Goal: Task Accomplishment & Management: Manage account settings

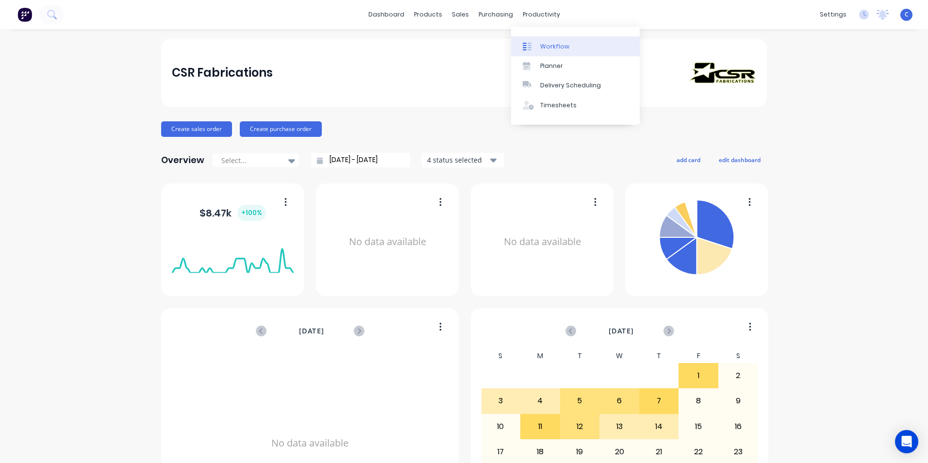
click at [553, 45] on div "Workflow" at bounding box center [554, 46] width 29 height 9
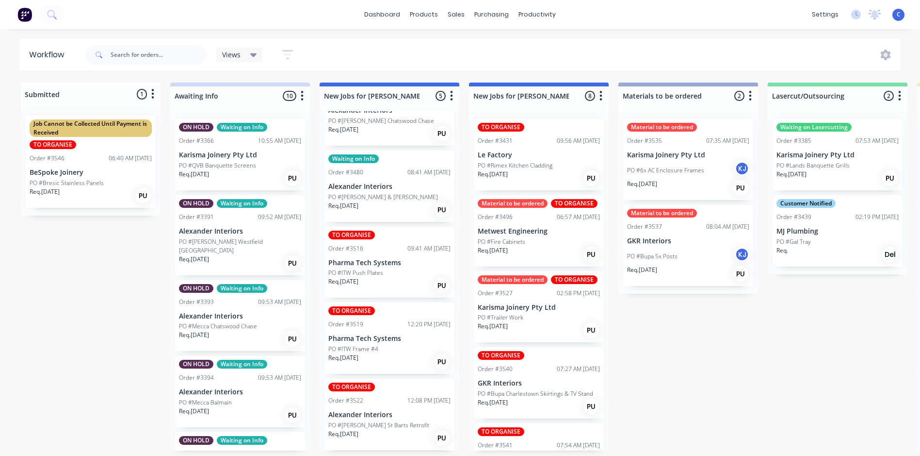
scroll to position [2, 0]
click at [376, 350] on p "PO #ITW Frame #4" at bounding box center [353, 348] width 50 height 9
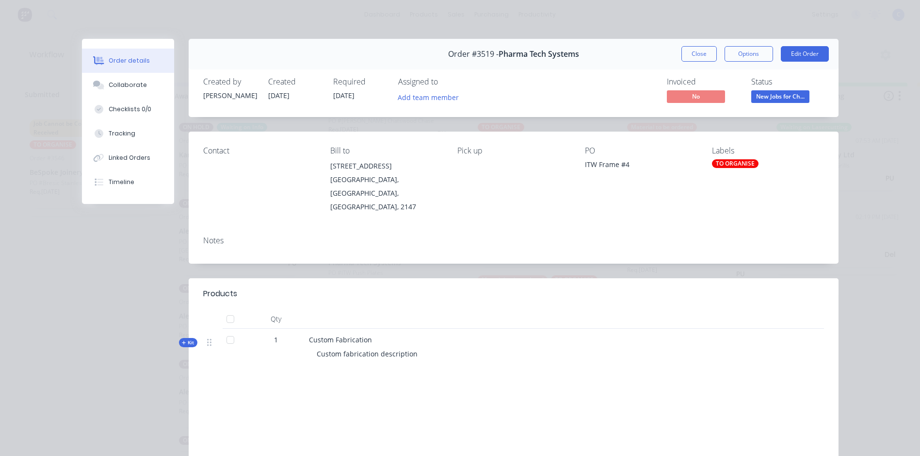
click at [719, 161] on div "TO ORGANISE" at bounding box center [735, 163] width 47 height 9
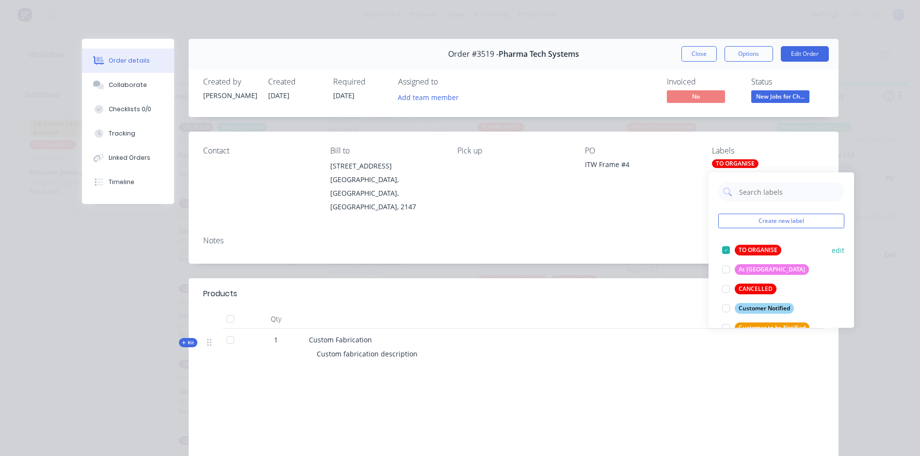
click at [730, 248] on div at bounding box center [726, 249] width 19 height 19
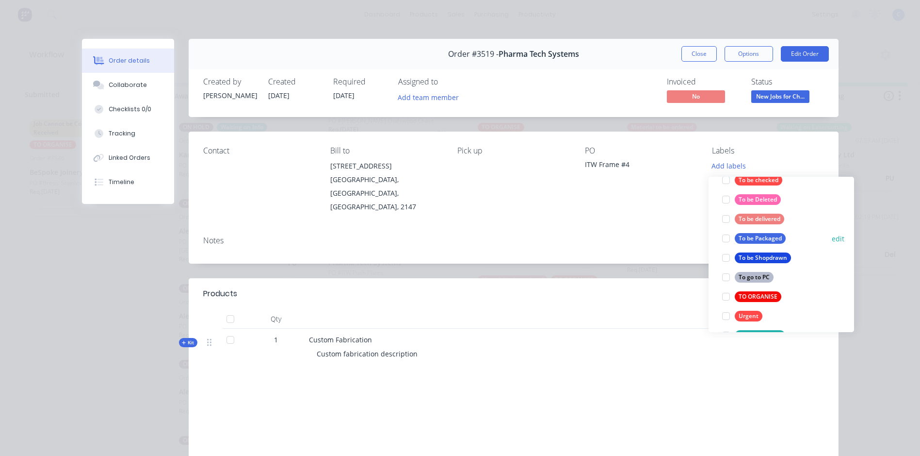
scroll to position [524, 0]
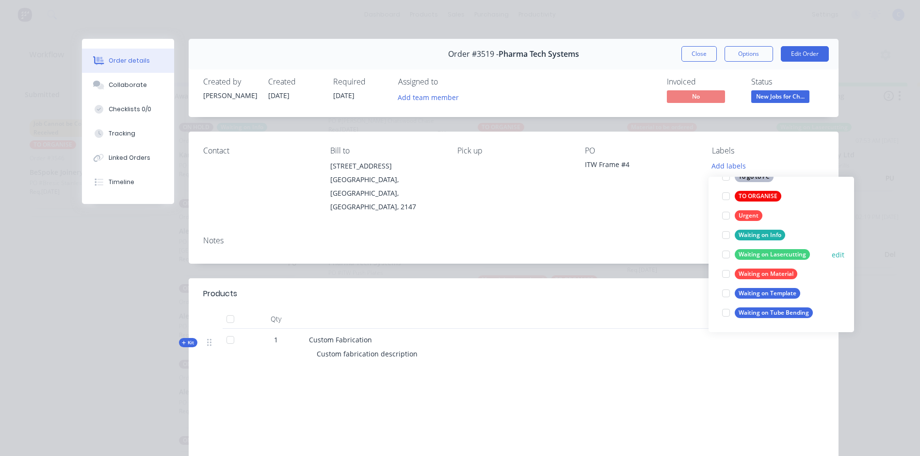
click at [759, 251] on div "Waiting on Lasercutting" at bounding box center [772, 254] width 75 height 11
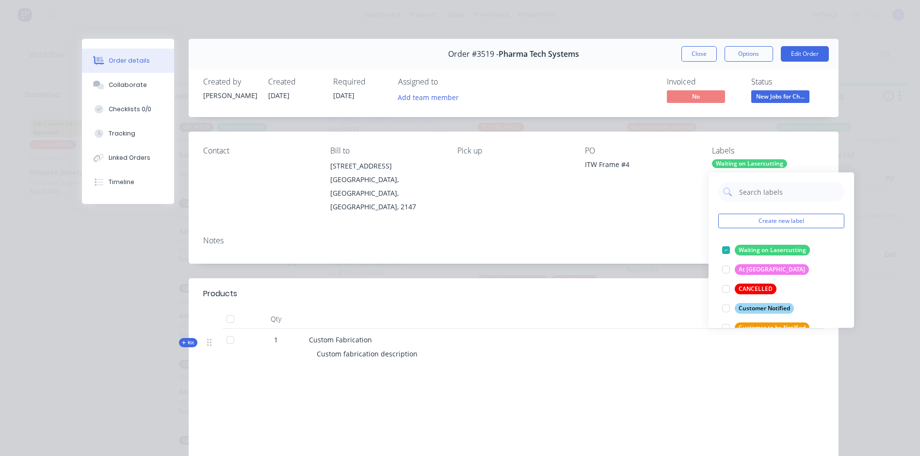
click at [667, 213] on div "Contact [PERSON_NAME] to [STREET_ADDRESS] Pick up PO ITW Frame #4 Labels Waitin…" at bounding box center [514, 179] width 650 height 97
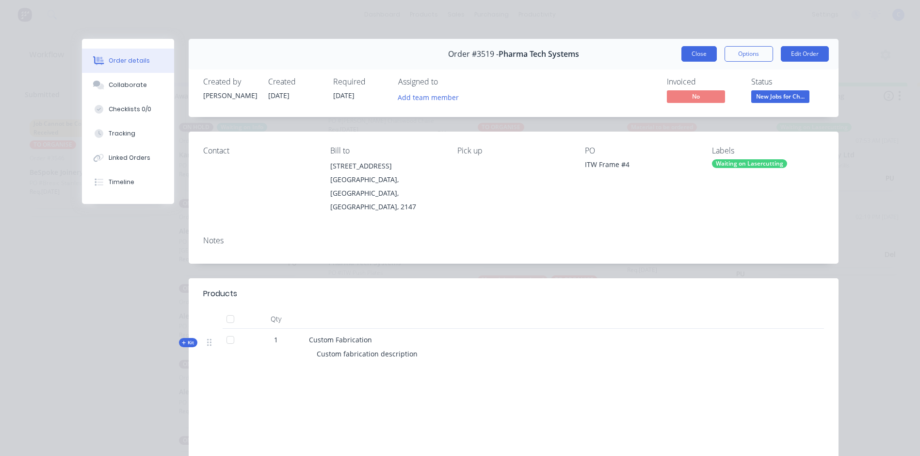
click at [693, 54] on button "Close" at bounding box center [699, 54] width 35 height 16
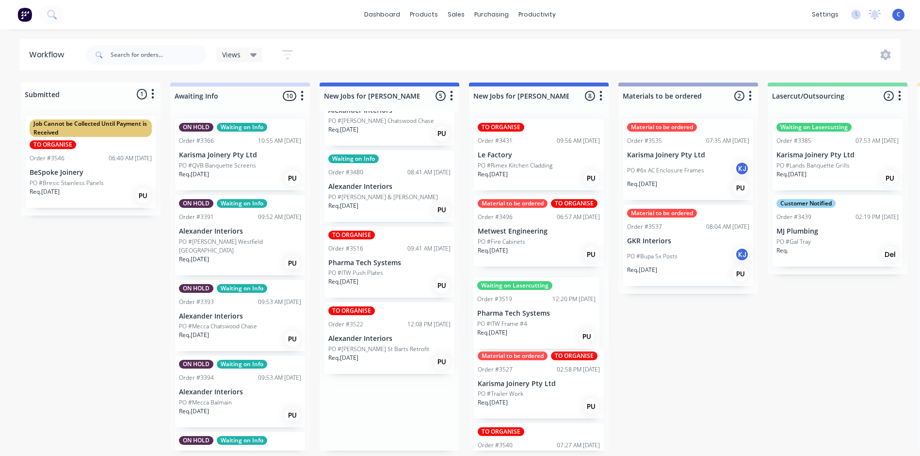
drag, startPoint x: 368, startPoint y: 343, endPoint x: 521, endPoint y: 319, distance: 154.7
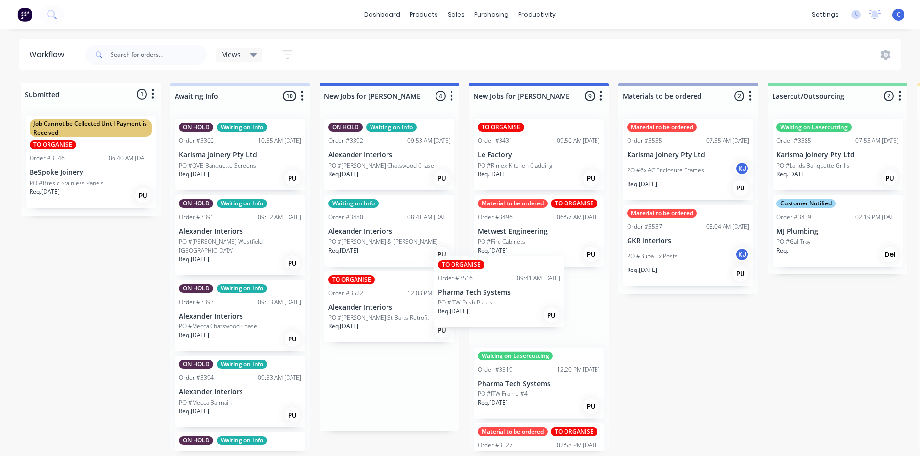
drag, startPoint x: 386, startPoint y: 309, endPoint x: 502, endPoint y: 295, distance: 116.3
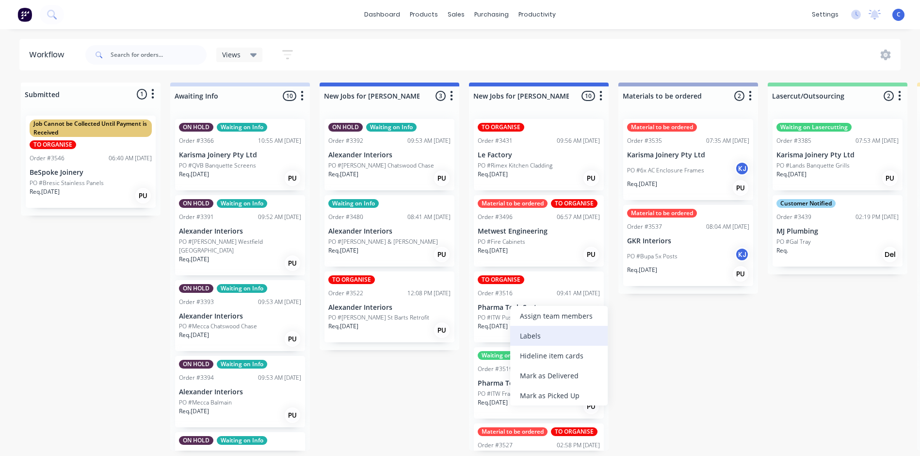
click at [547, 340] on div "Labels" at bounding box center [559, 336] width 98 height 20
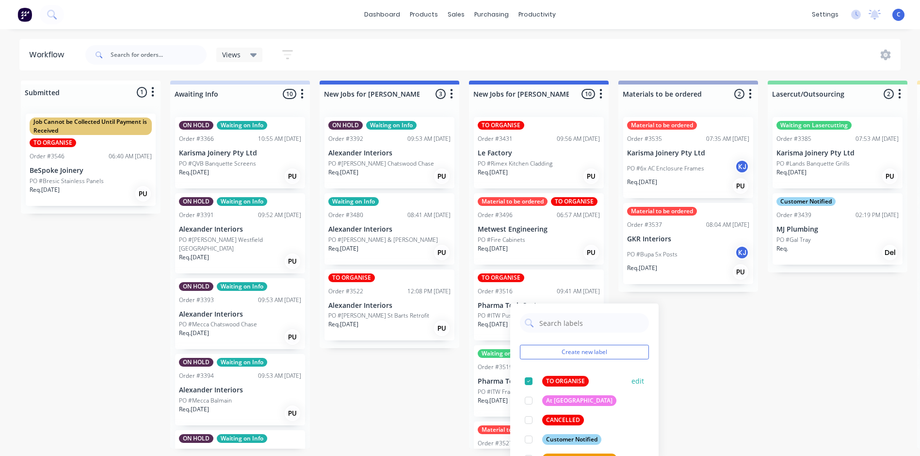
click at [547, 373] on div "TO ORGANISE edit" at bounding box center [584, 380] width 129 height 19
click at [553, 377] on div "TO ORGANISE" at bounding box center [565, 381] width 47 height 11
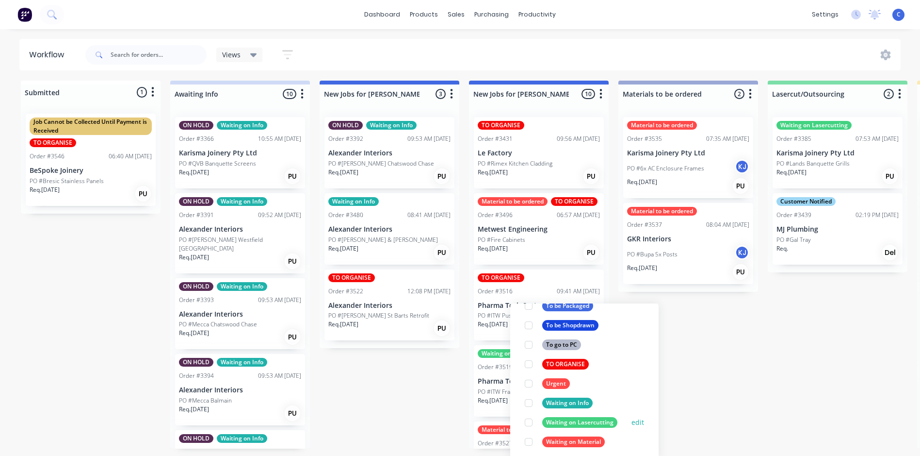
scroll to position [524, 0]
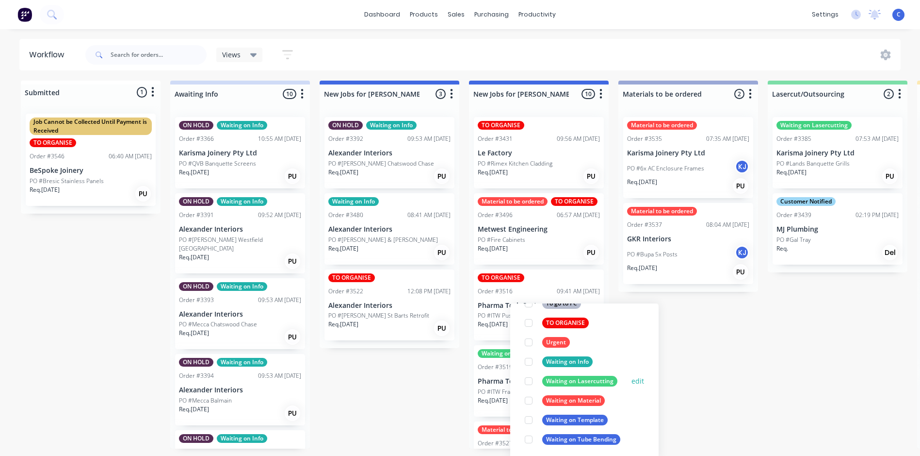
click at [570, 377] on div "Waiting on Lasercutting" at bounding box center [579, 381] width 75 height 11
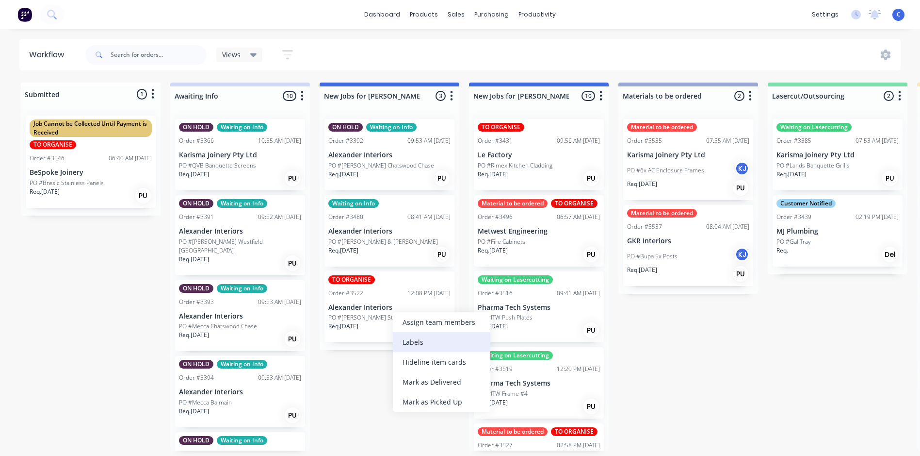
click at [430, 345] on div "Labels" at bounding box center [442, 342] width 98 height 20
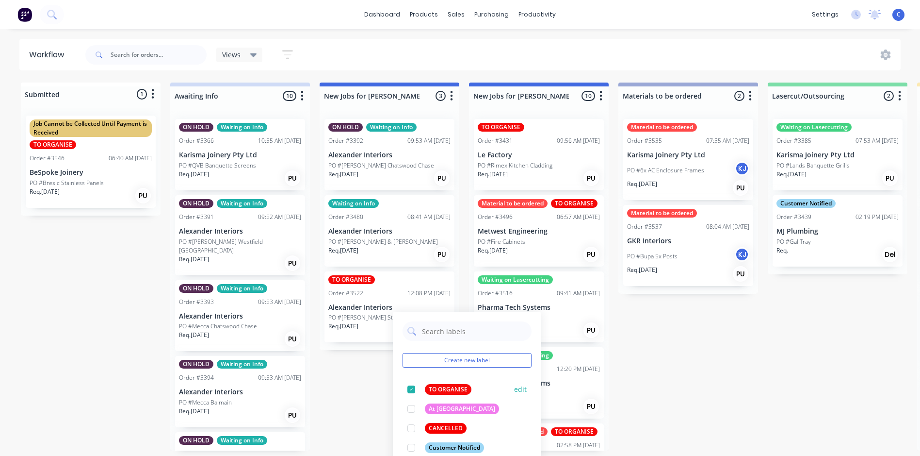
click at [449, 384] on div "TO ORGANISE" at bounding box center [448, 389] width 47 height 11
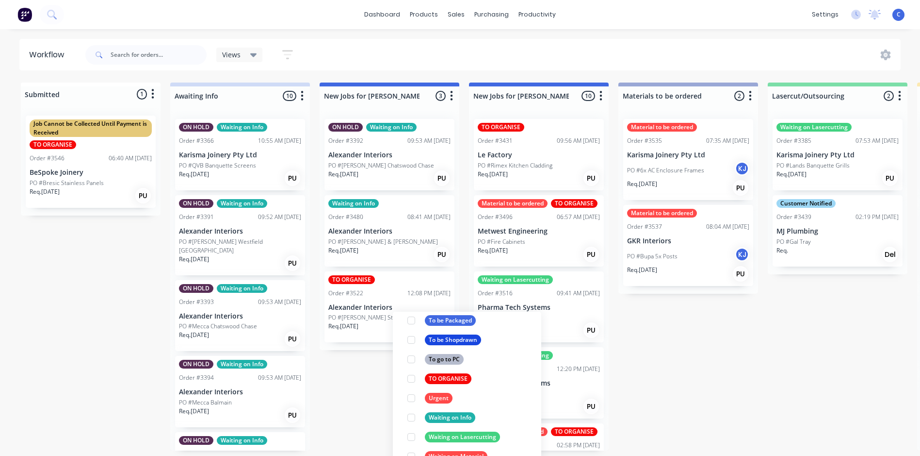
scroll to position [485, 0]
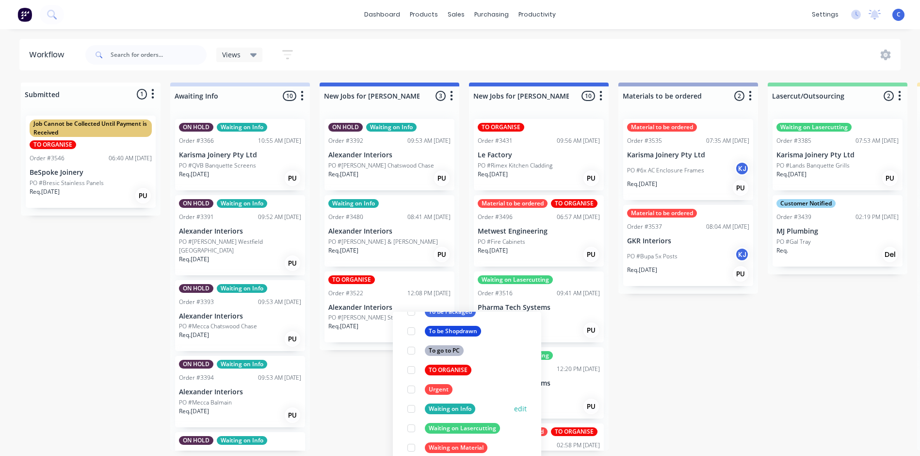
click at [454, 405] on div "Waiting on Info" at bounding box center [450, 408] width 50 height 11
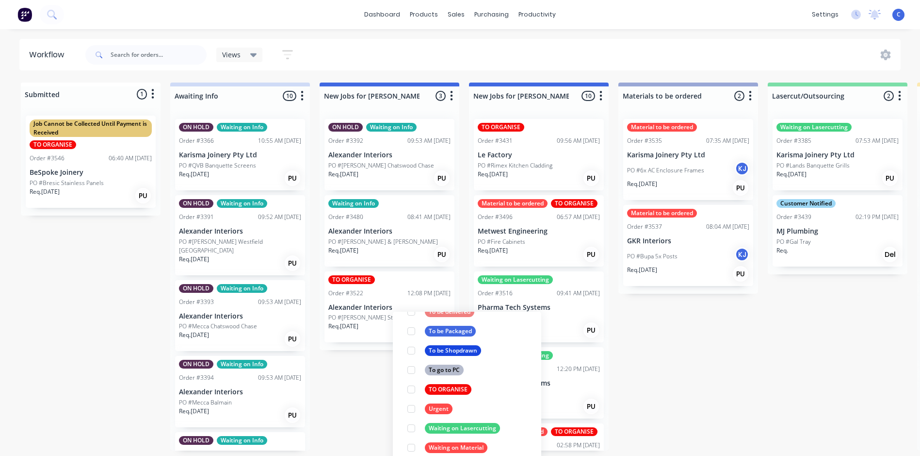
scroll to position [0, 0]
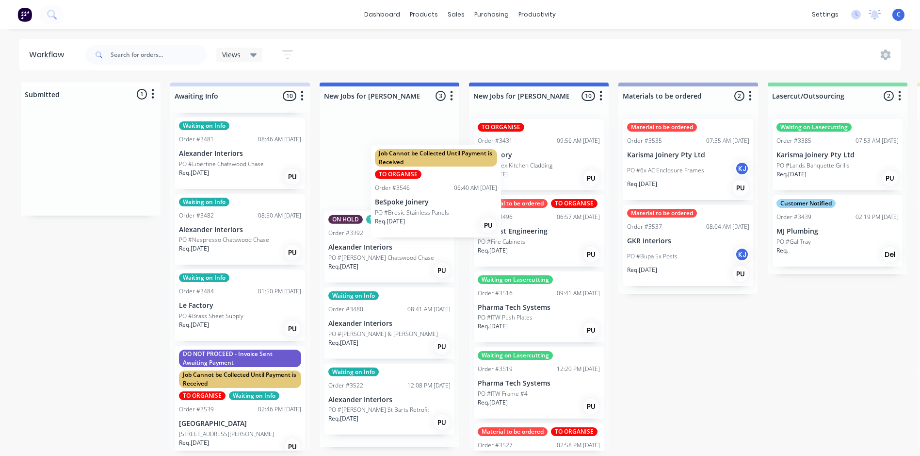
scroll to position [465, 0]
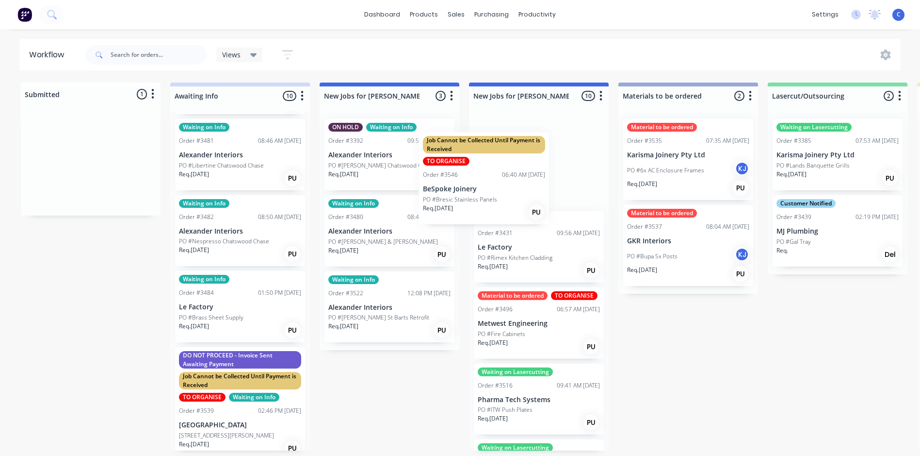
drag, startPoint x: 74, startPoint y: 172, endPoint x: 474, endPoint y: 192, distance: 401.2
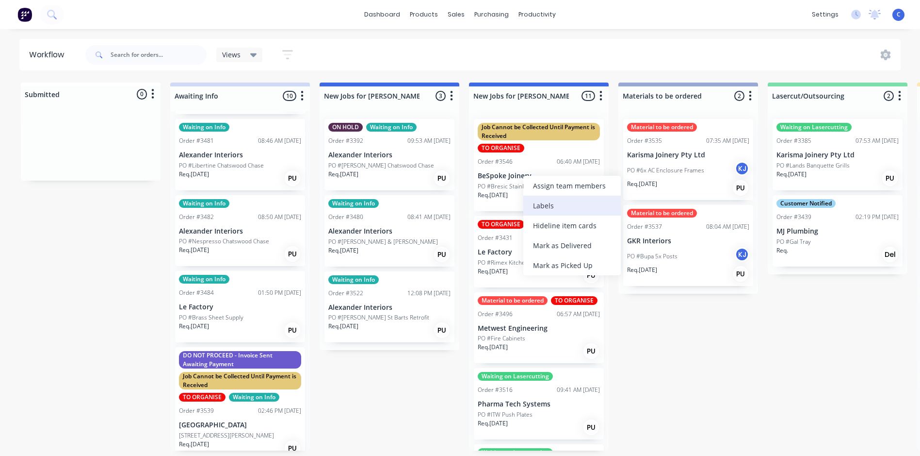
click at [551, 209] on div "Labels" at bounding box center [572, 206] width 98 height 20
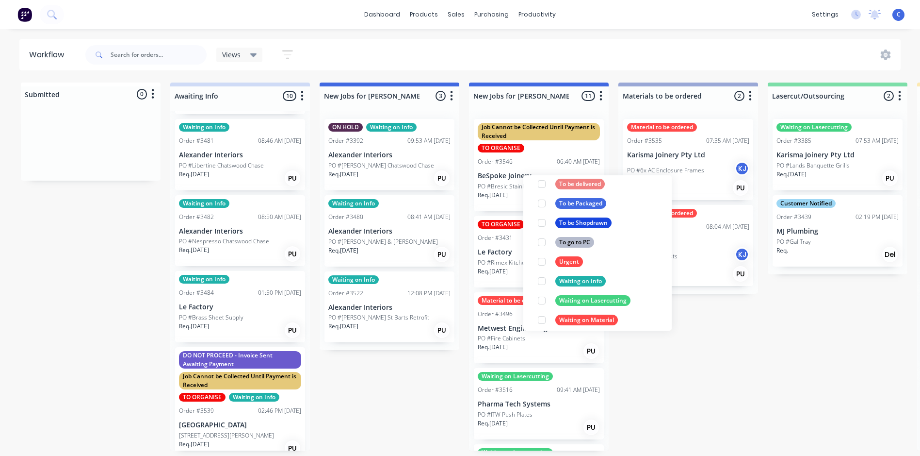
scroll to position [485, 0]
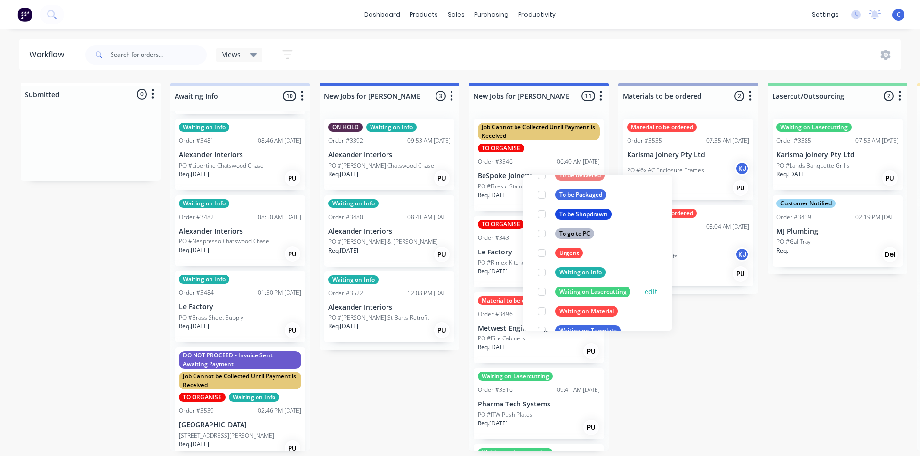
click at [588, 289] on div "Waiting on Lasercutting" at bounding box center [592, 291] width 75 height 11
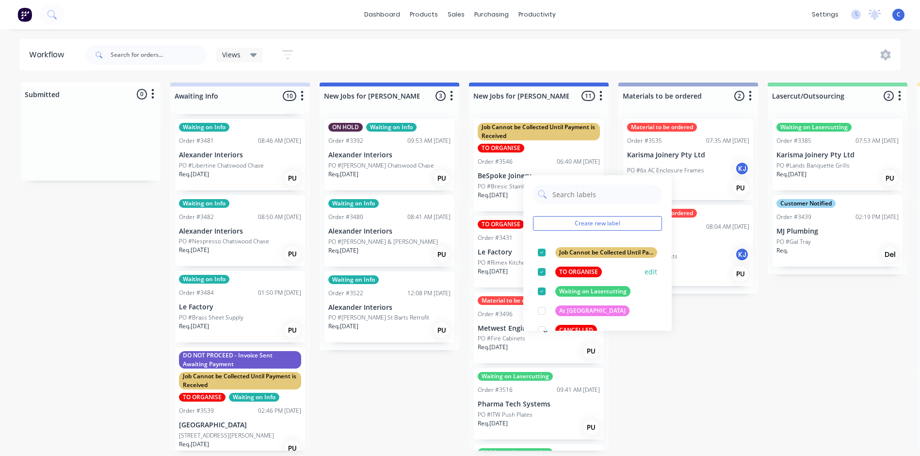
scroll to position [0, 0]
click at [568, 269] on div "TO ORGANISE" at bounding box center [578, 272] width 47 height 11
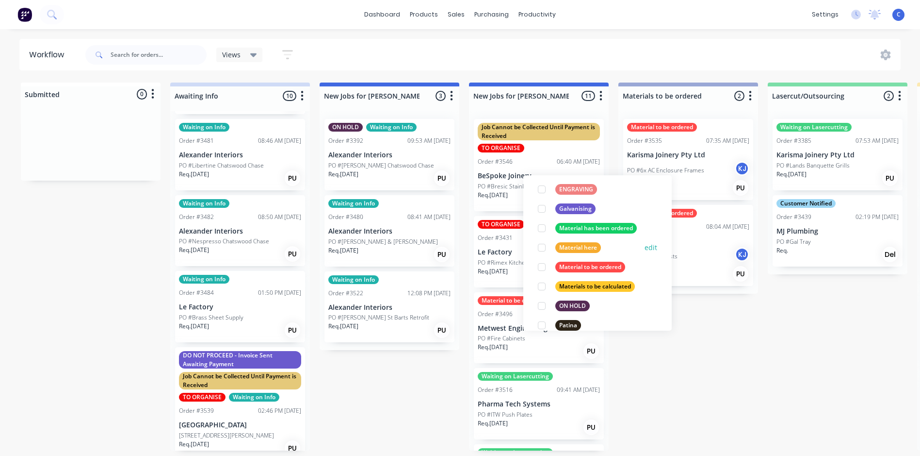
scroll to position [243, 0]
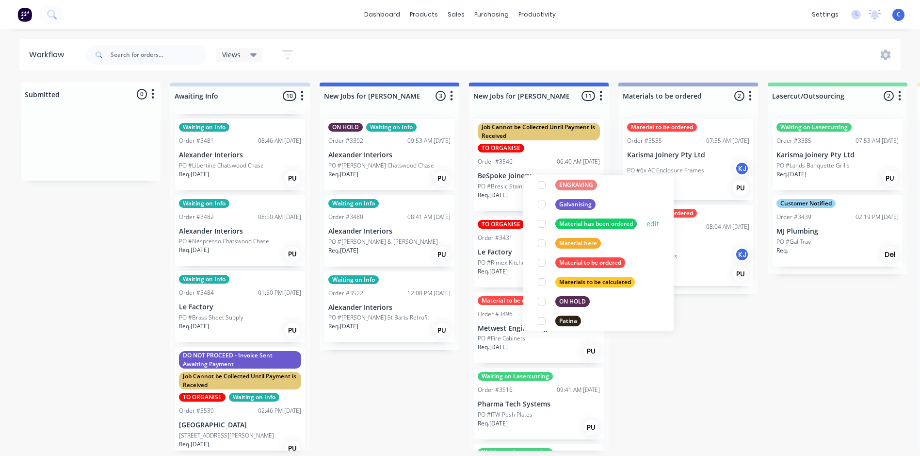
click at [594, 222] on div "Material has been ordered" at bounding box center [596, 223] width 82 height 11
